Goal: Browse casually: Explore the website without a specific task or goal

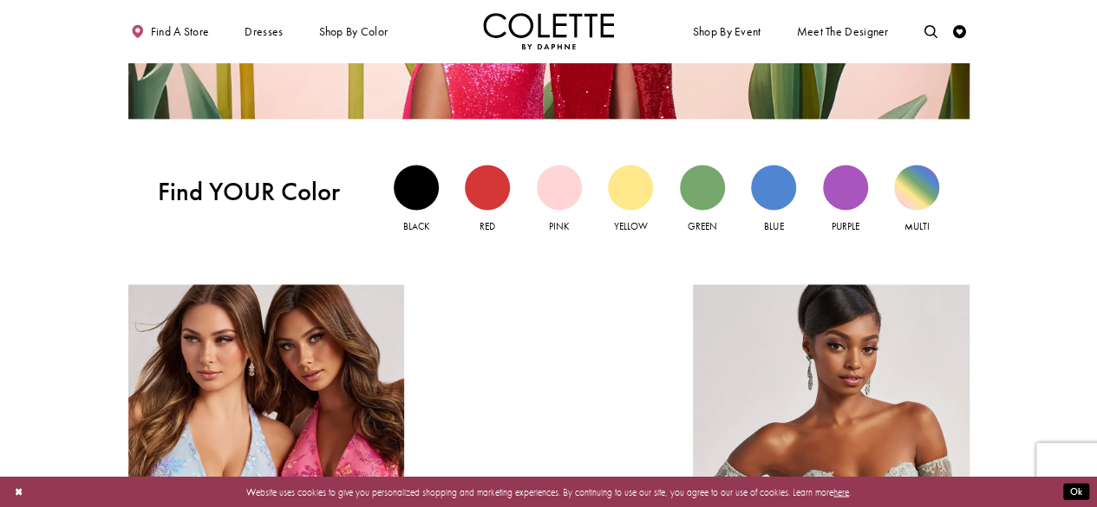
scroll to position [1265, 0]
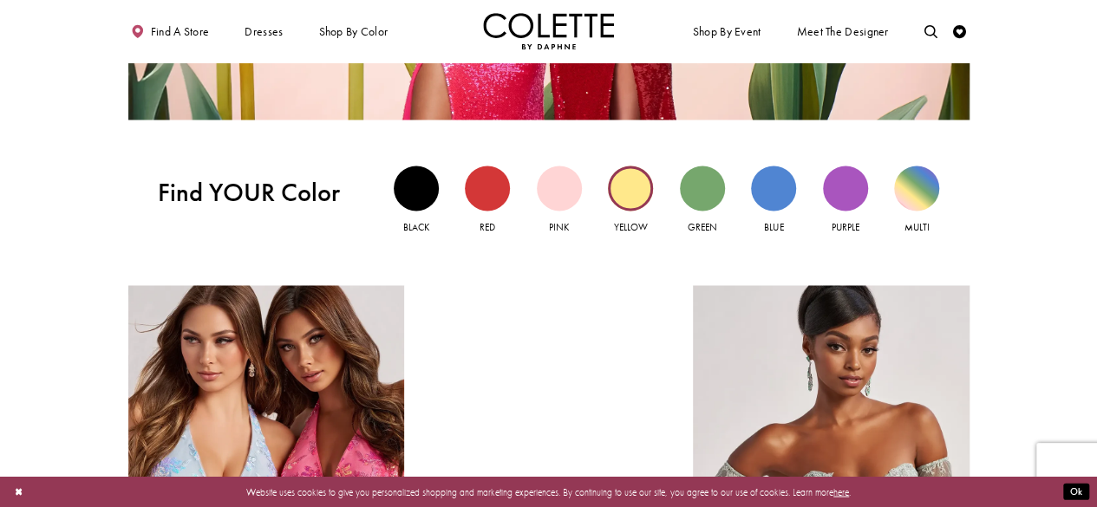
click at [629, 201] on div "Yellow view" at bounding box center [630, 188] width 45 height 45
